Goal: Entertainment & Leisure: Browse casually

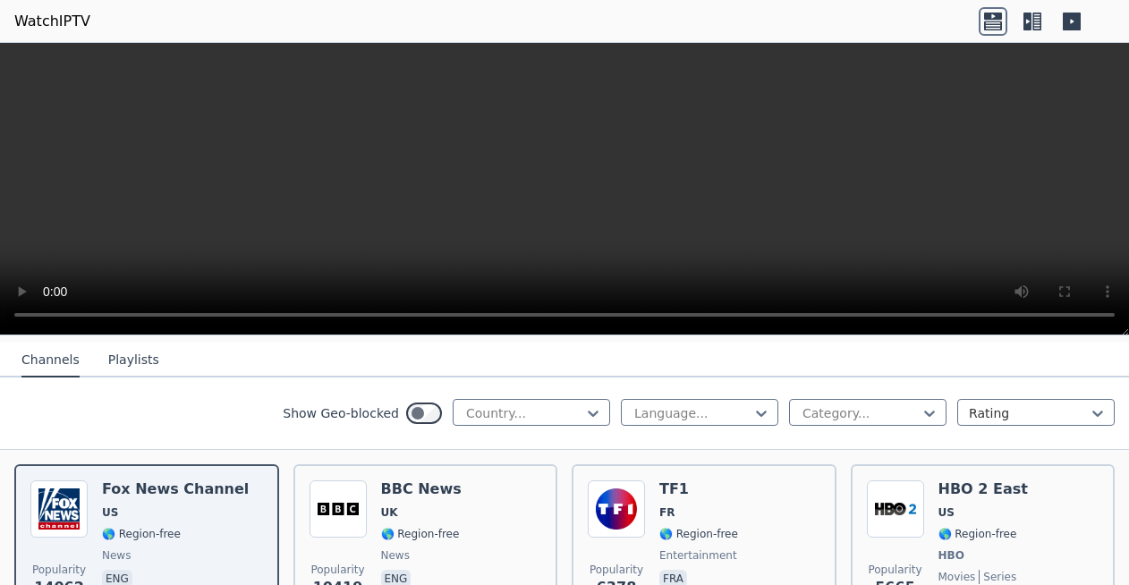
scroll to position [187, 0]
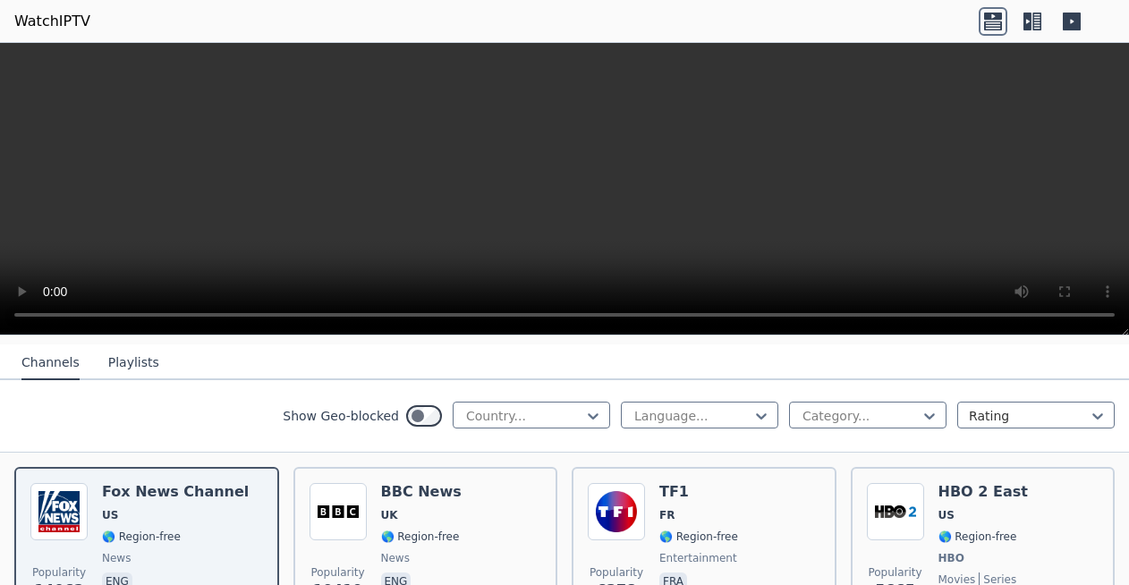
click at [1033, 24] on icon at bounding box center [1036, 22] width 9 height 18
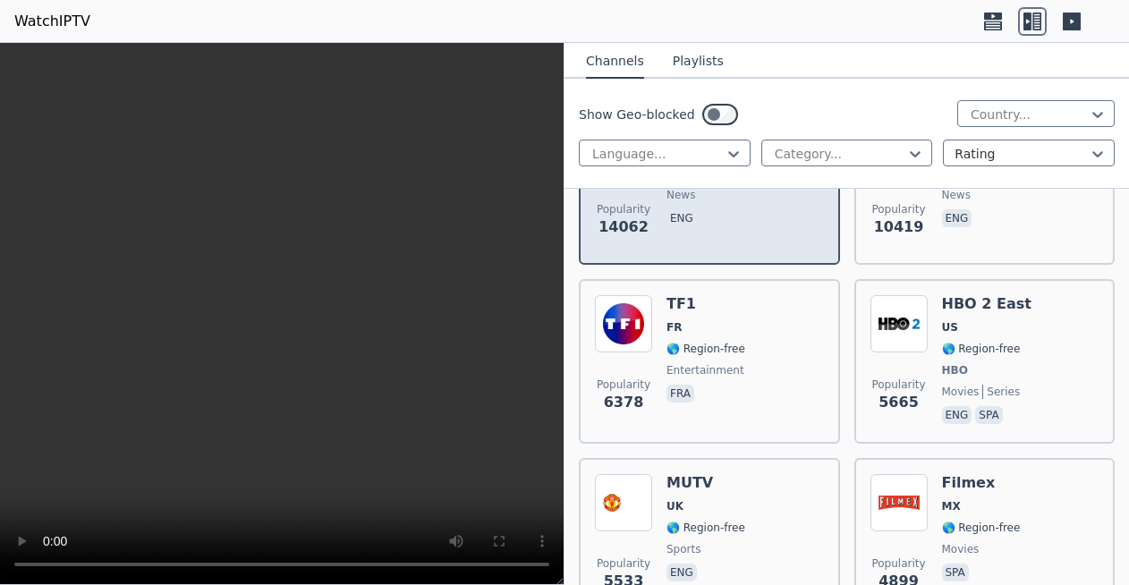
scroll to position [330, 0]
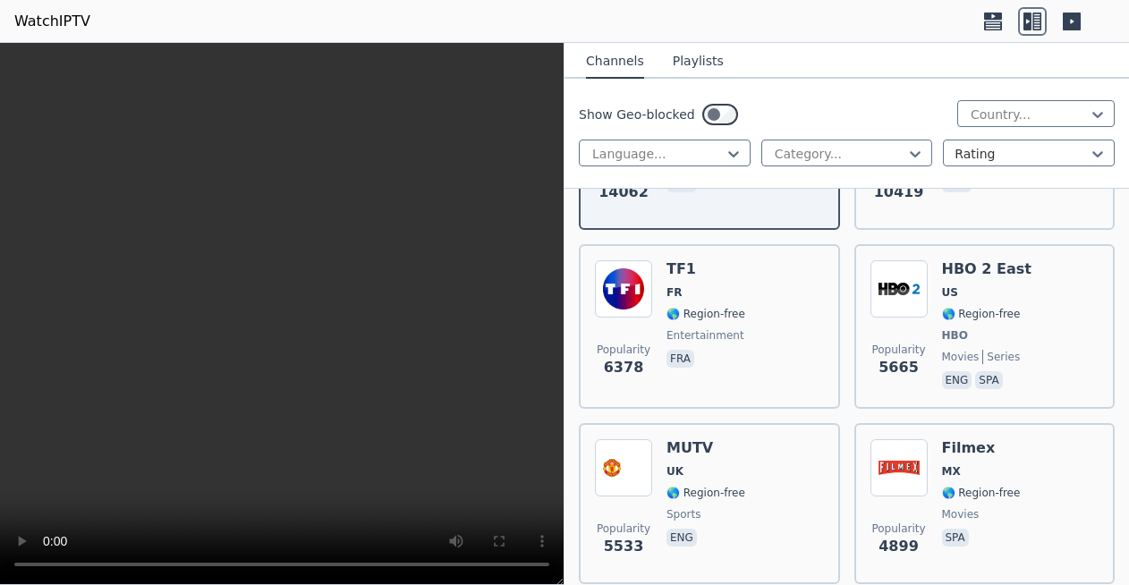
click at [870, 167] on div "Show Geo-blocked Country... Language... Category... Rating" at bounding box center [847, 134] width 565 height 110
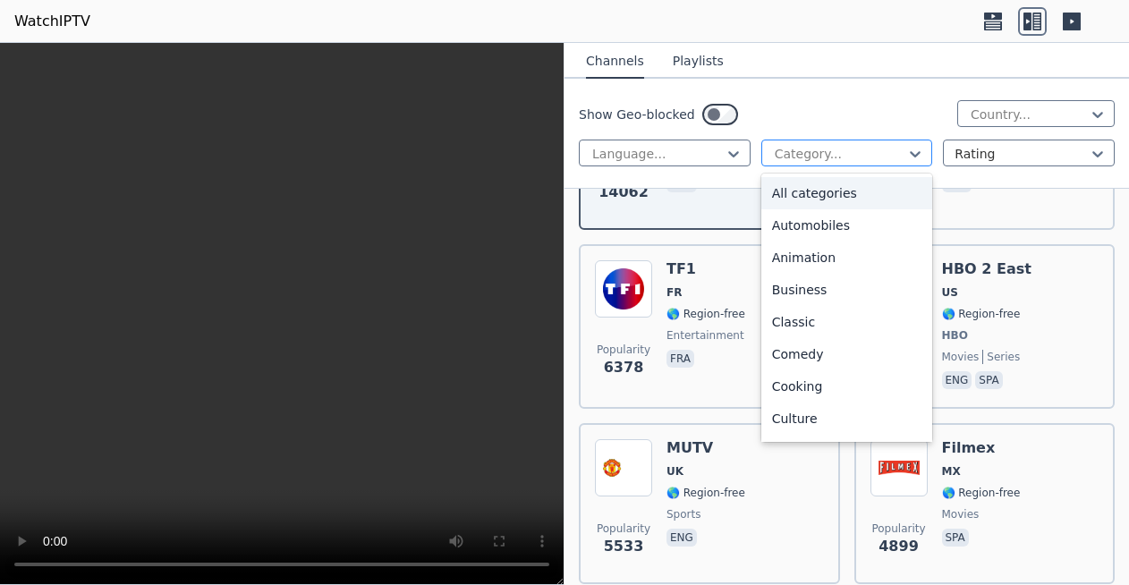
click at [875, 156] on div at bounding box center [840, 154] width 134 height 18
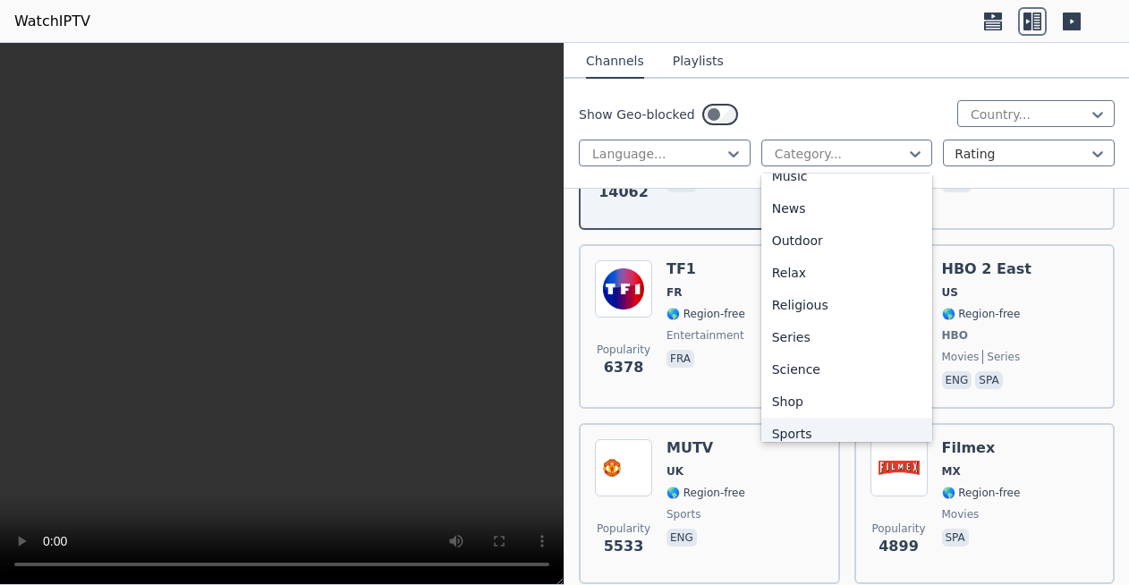
click at [798, 438] on div "Sports" at bounding box center [847, 434] width 172 height 32
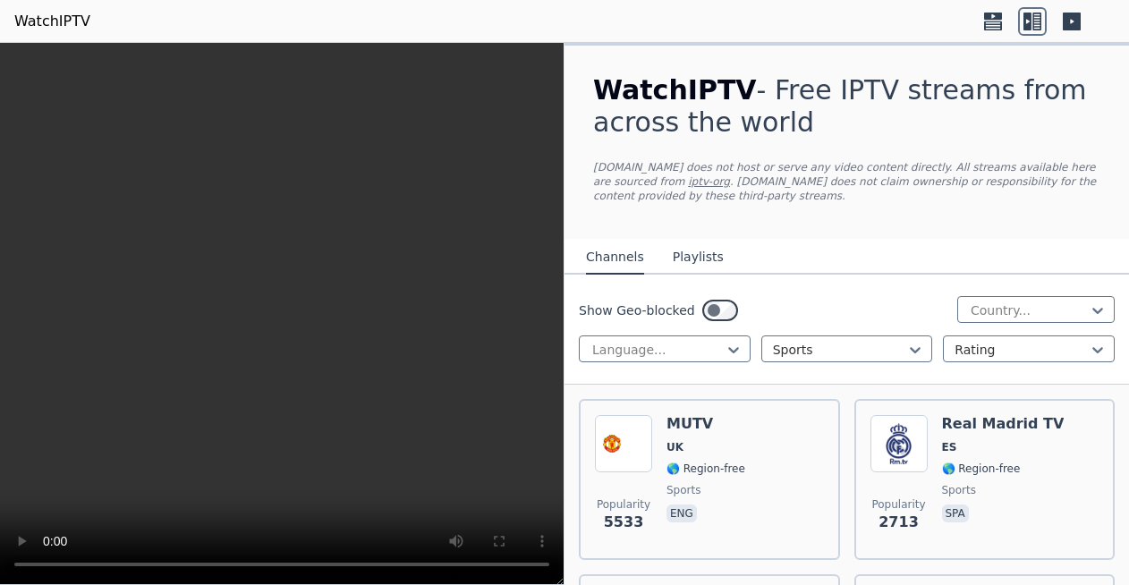
click at [877, 225] on div "WatchIPTV - Free IPTV streams from across the world [DOMAIN_NAME] does not host…" at bounding box center [847, 142] width 565 height 193
click at [879, 314] on div "Show Geo-blocked Country..." at bounding box center [847, 310] width 536 height 29
click at [826, 256] on nav "Channels Playlists" at bounding box center [847, 257] width 565 height 36
click at [709, 259] on button "Playlists" at bounding box center [698, 258] width 51 height 34
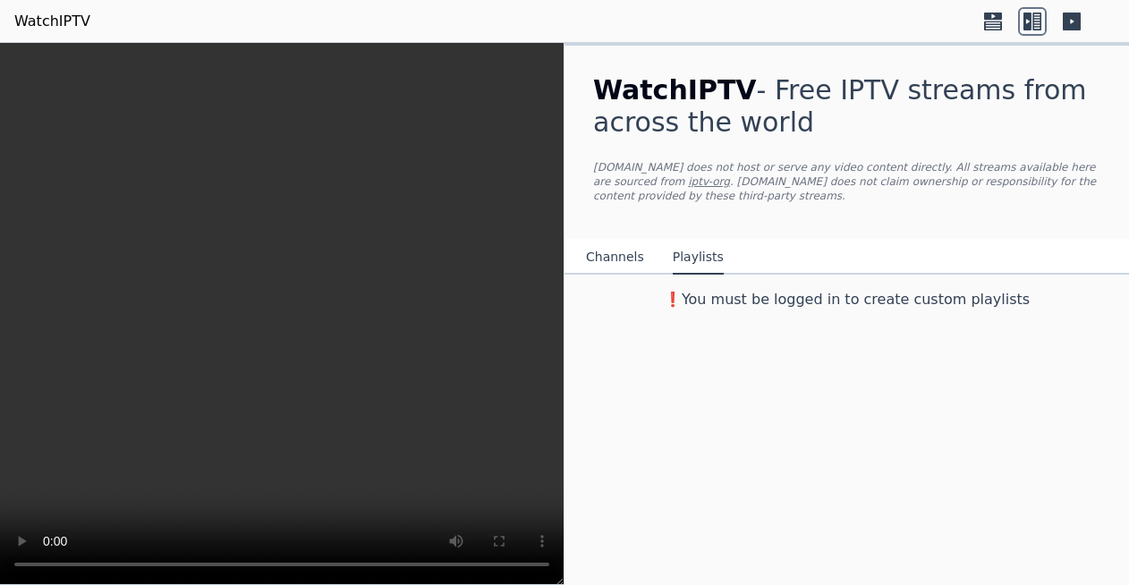
click at [624, 268] on button "Channels" at bounding box center [615, 258] width 58 height 34
